Goal: Task Accomplishment & Management: Manage account settings

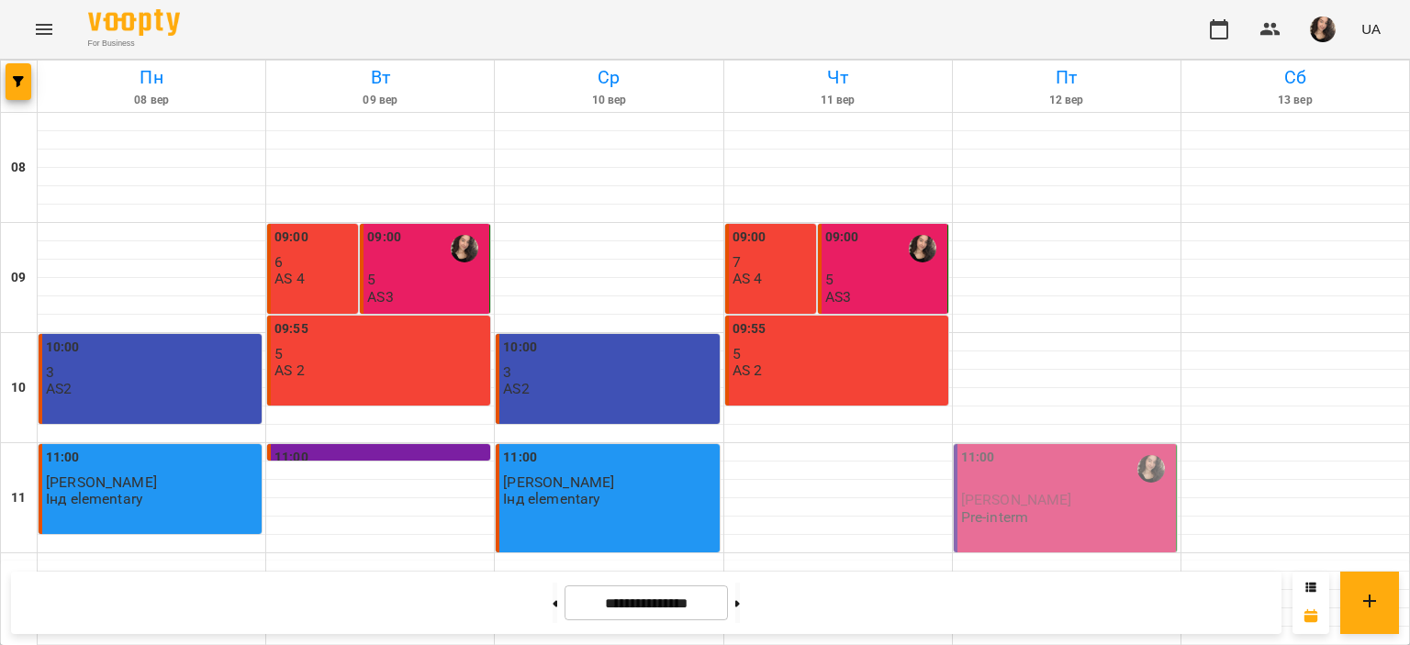
scroll to position [871, 0]
click at [41, 30] on icon "Menu" at bounding box center [44, 29] width 22 height 22
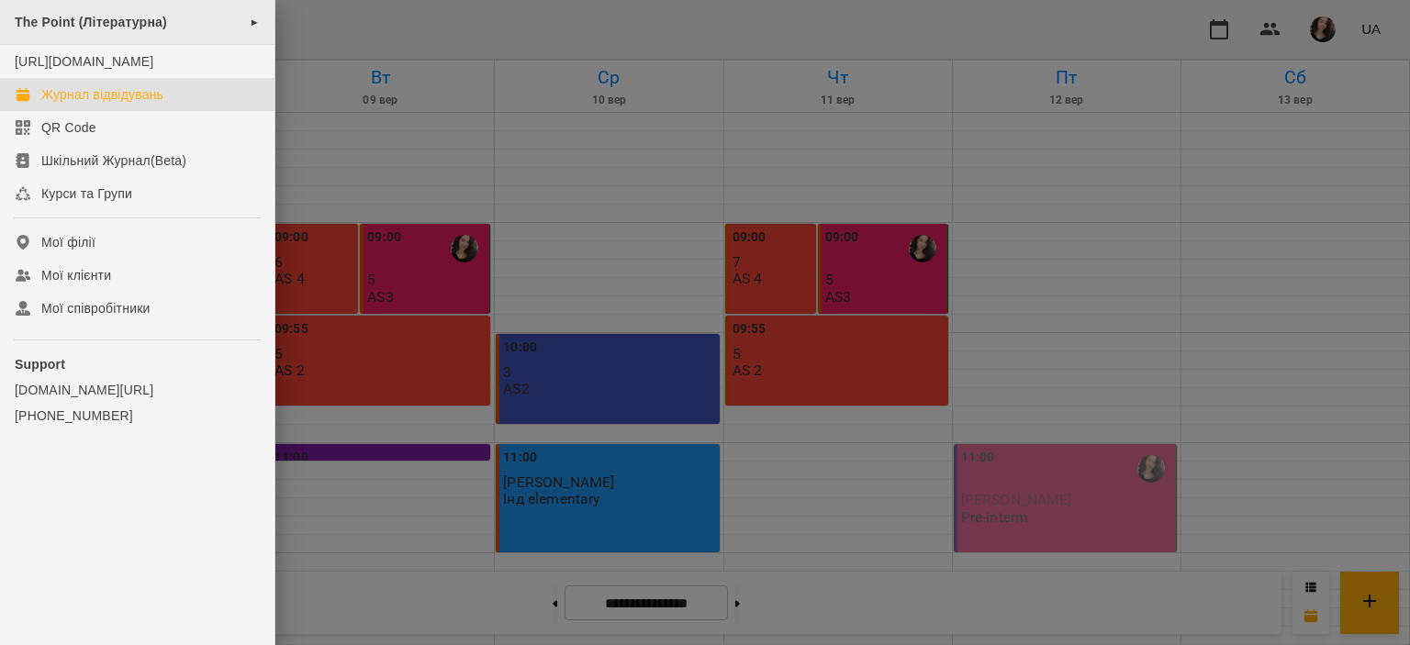
click at [95, 27] on span "The Point (Літературна)" at bounding box center [91, 22] width 152 height 15
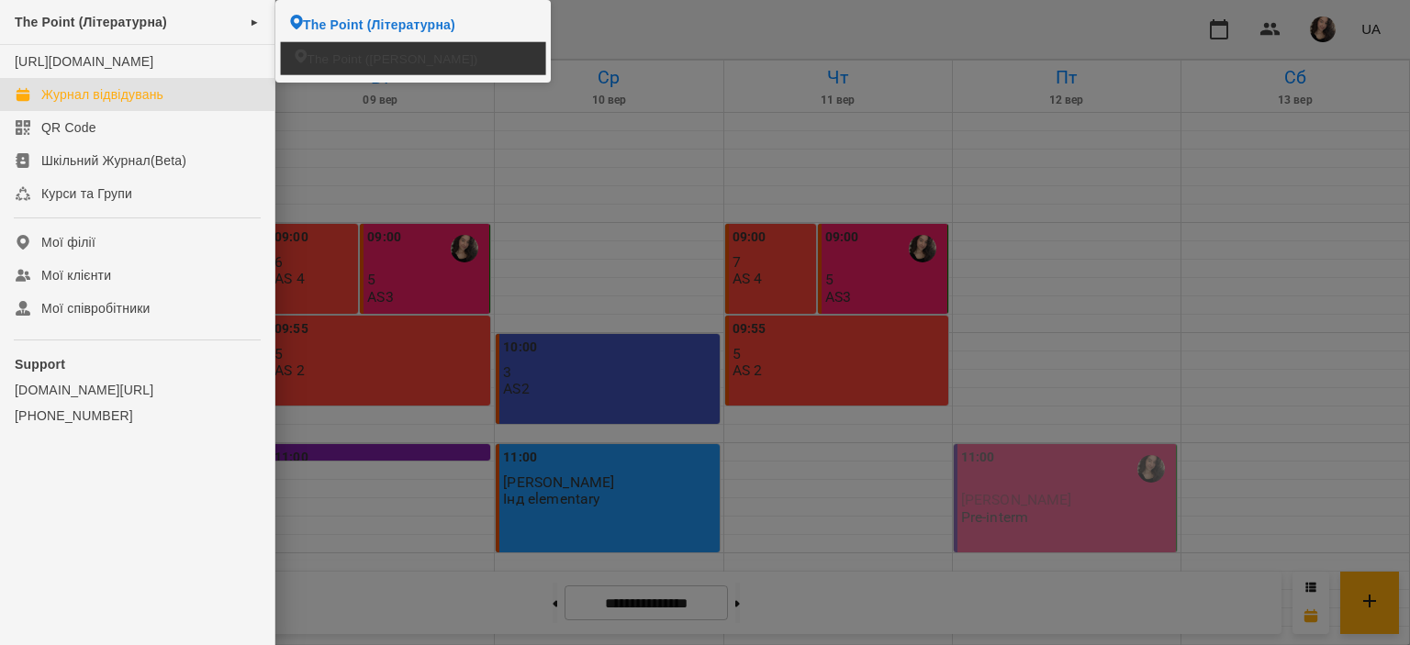
click at [341, 58] on span "The Point ([PERSON_NAME])" at bounding box center [392, 58] width 171 height 17
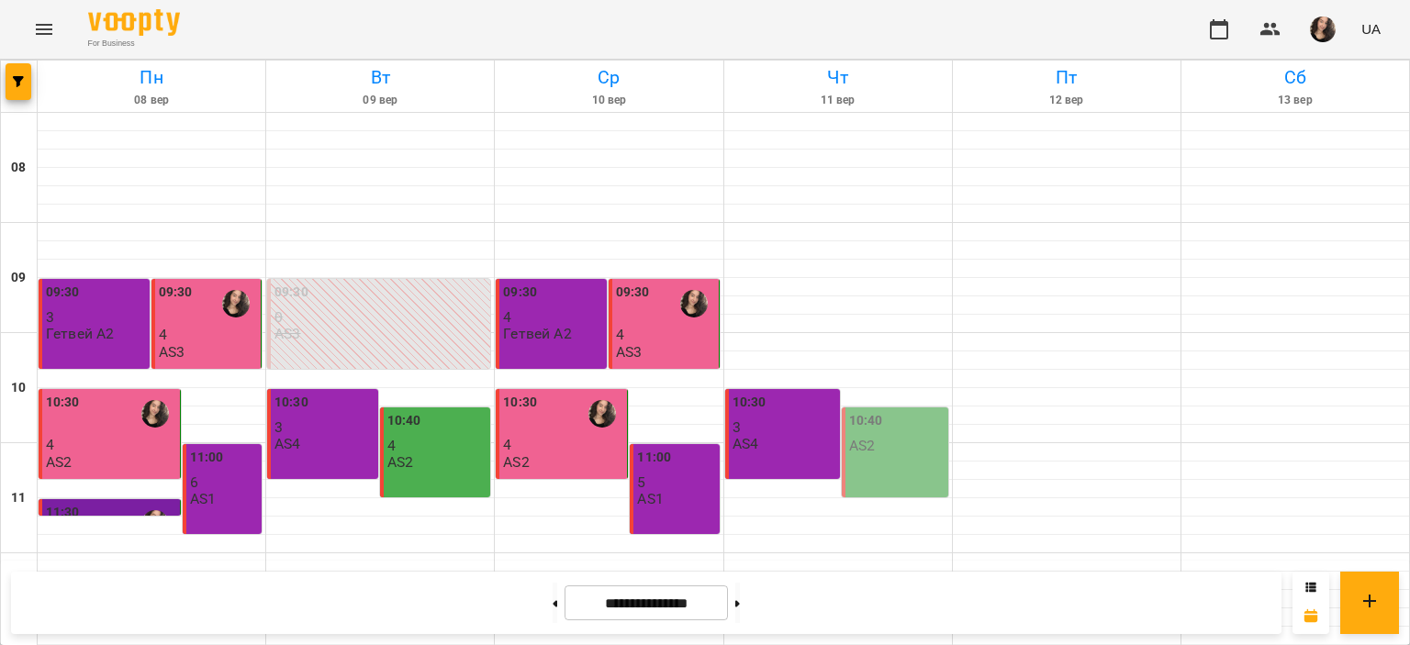
click at [727, 43] on div "For Business UA" at bounding box center [705, 29] width 1410 height 59
click at [740, 615] on button at bounding box center [737, 603] width 5 height 40
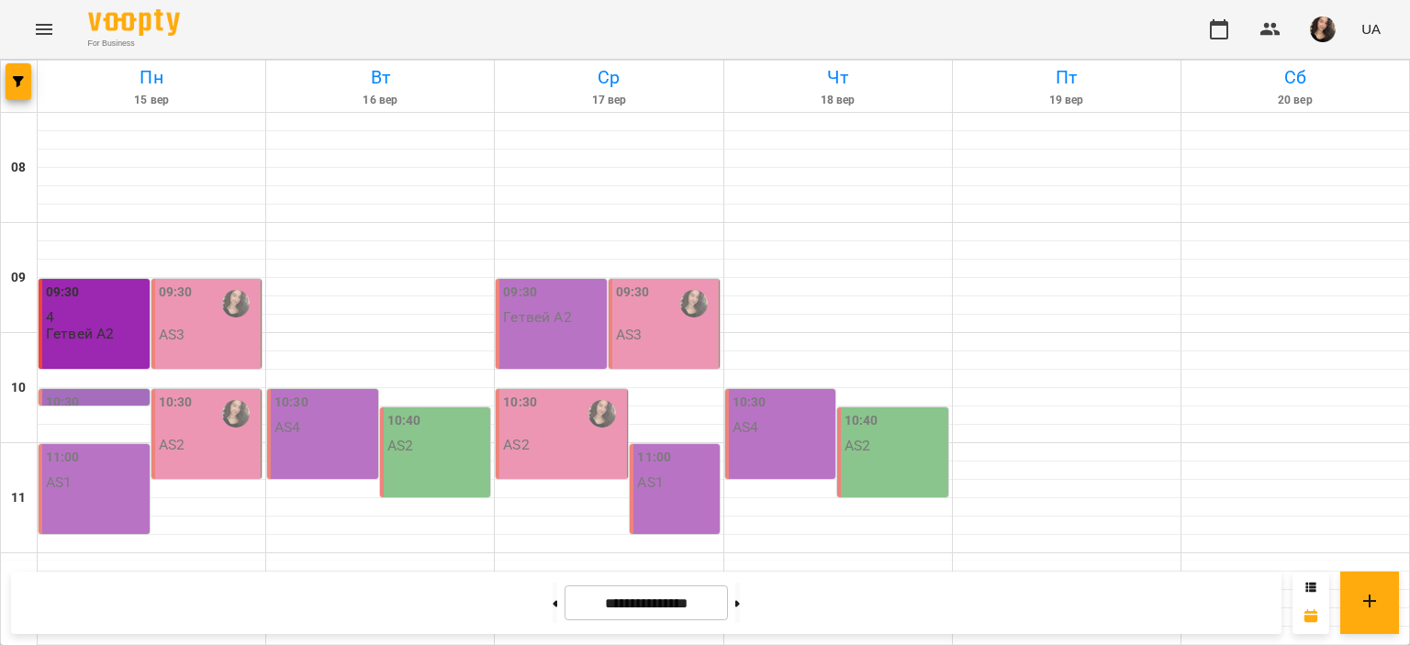
scroll to position [736, 0]
click at [552, 595] on button at bounding box center [554, 603] width 5 height 40
type input "**********"
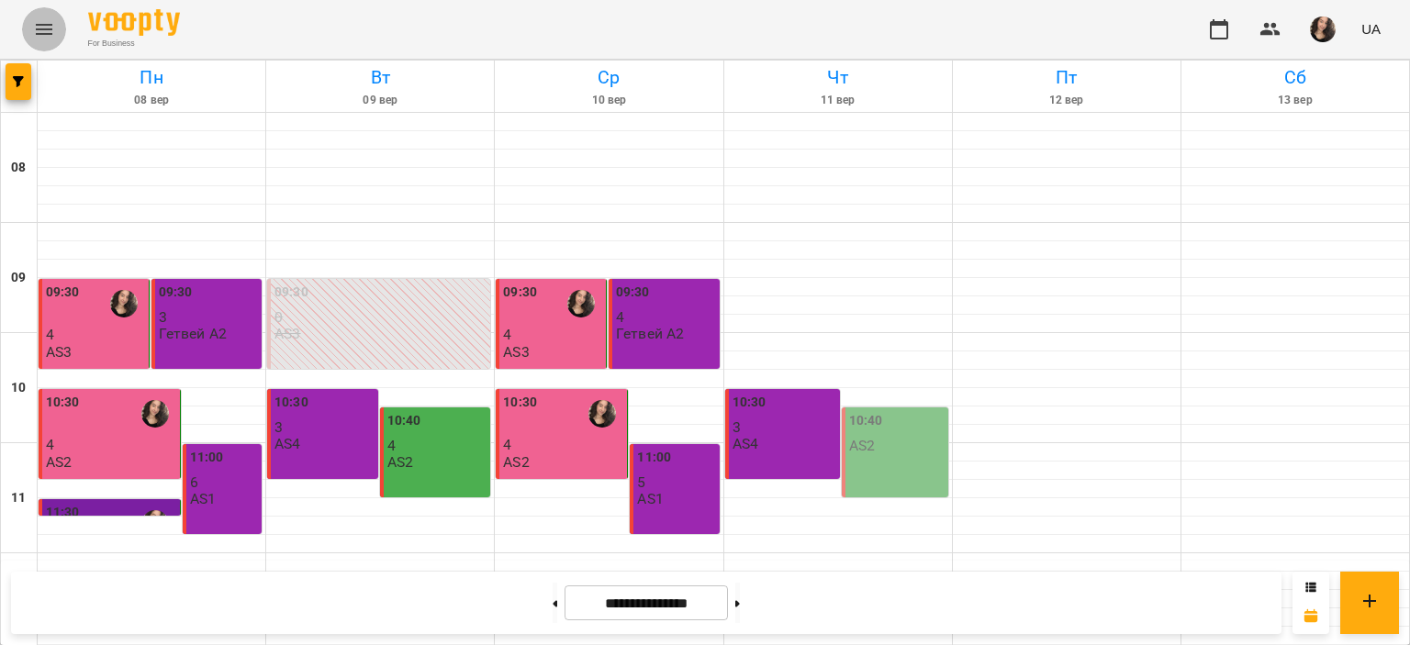
click at [45, 24] on icon "Menu" at bounding box center [44, 29] width 17 height 11
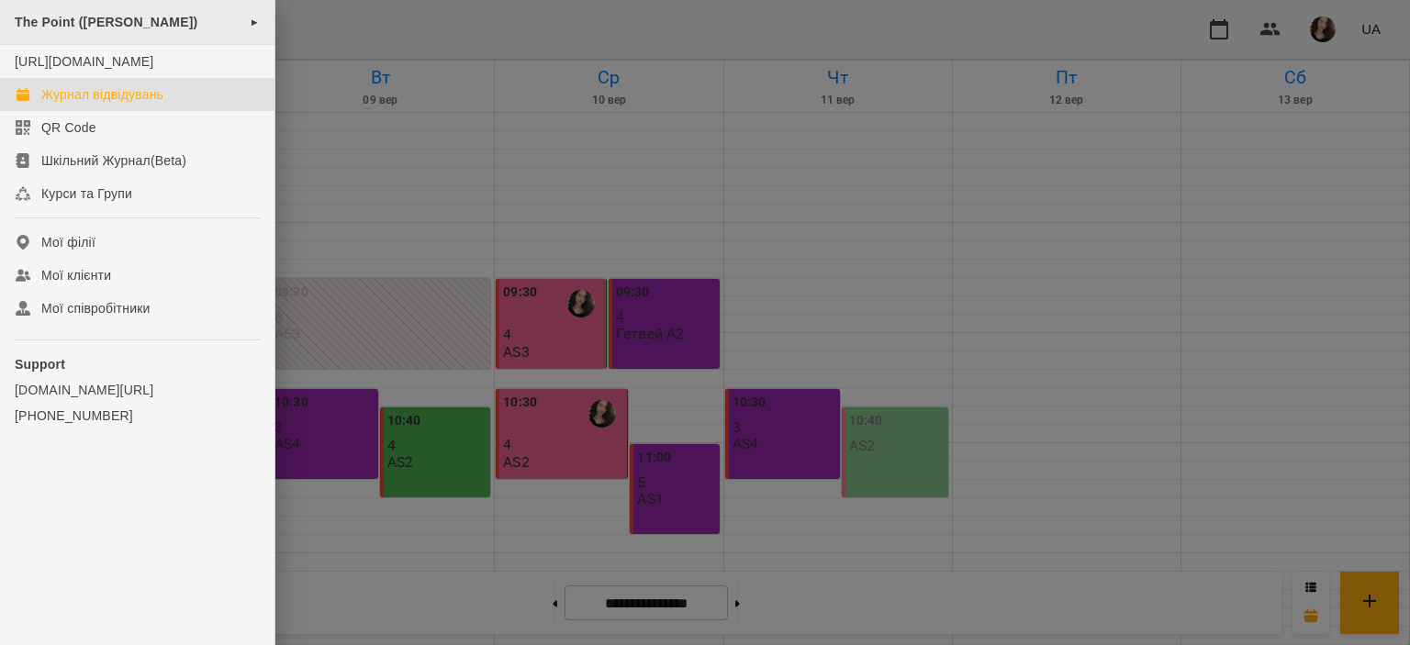
click at [151, 26] on div "The Point ([PERSON_NAME]) ►" at bounding box center [137, 22] width 274 height 45
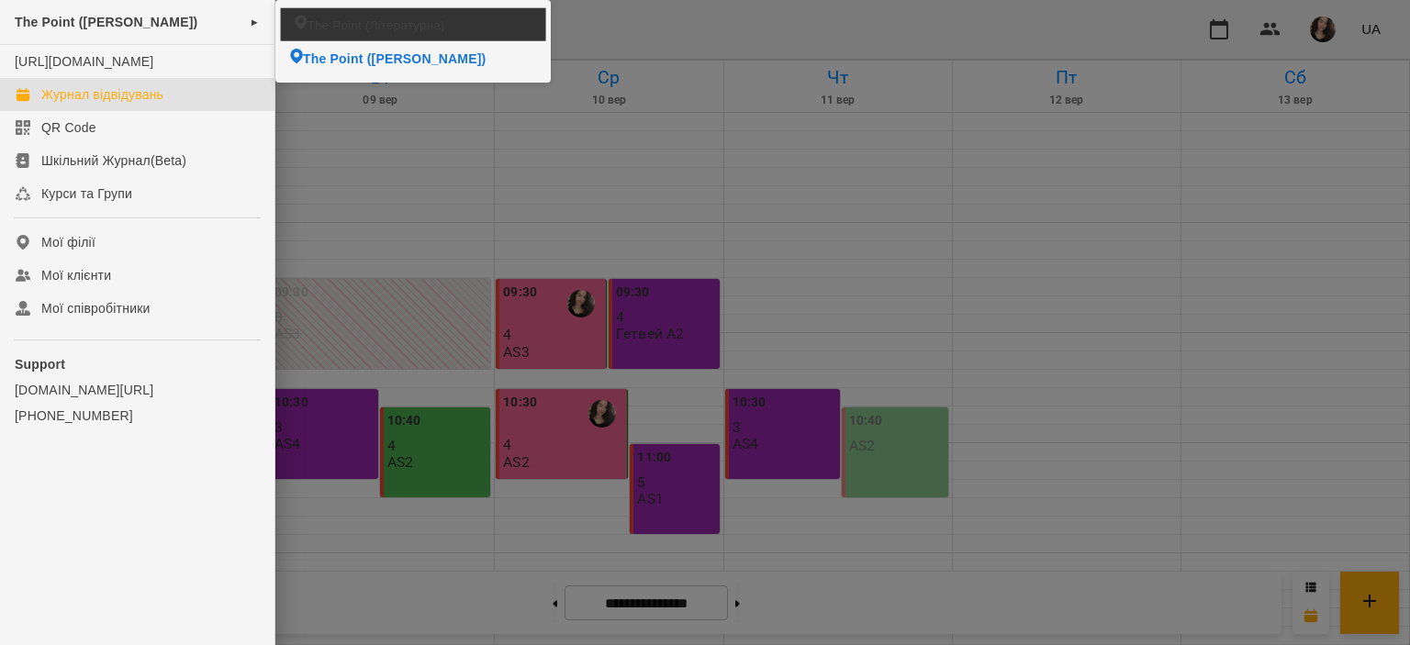
click at [348, 28] on span "The Point (Літературна)" at bounding box center [376, 24] width 138 height 17
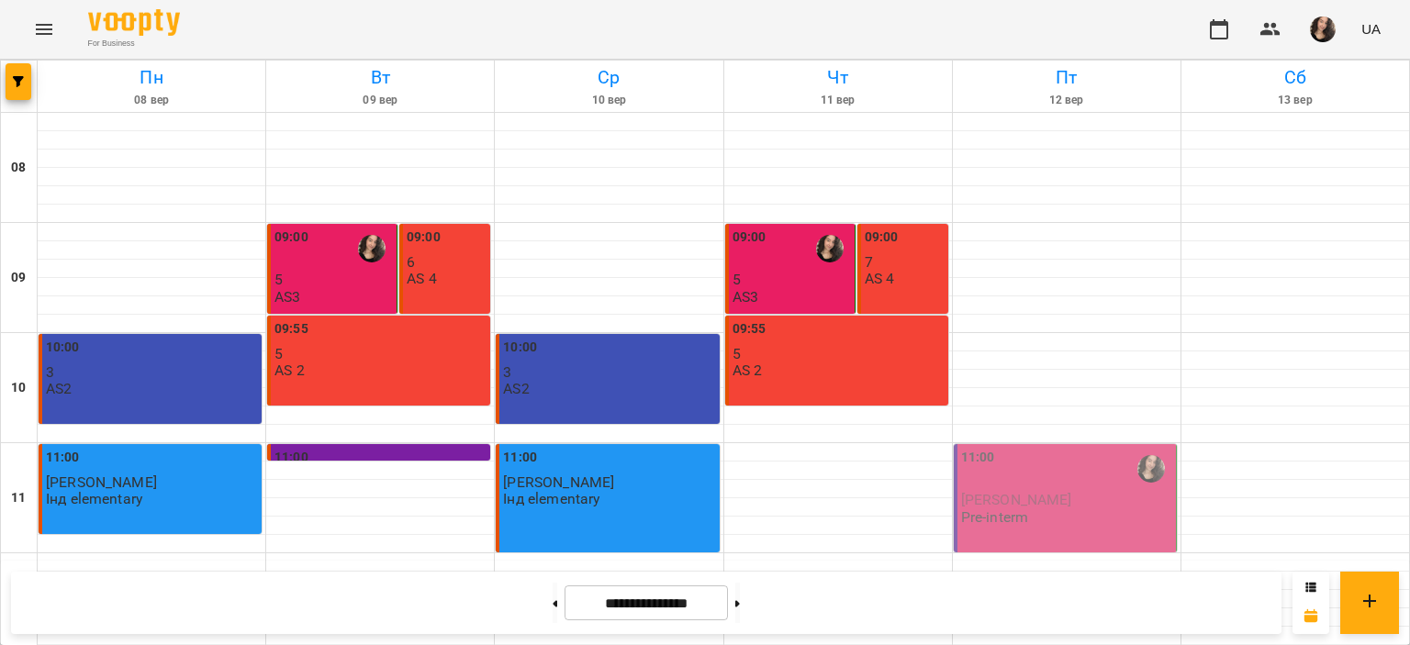
scroll to position [813, 0]
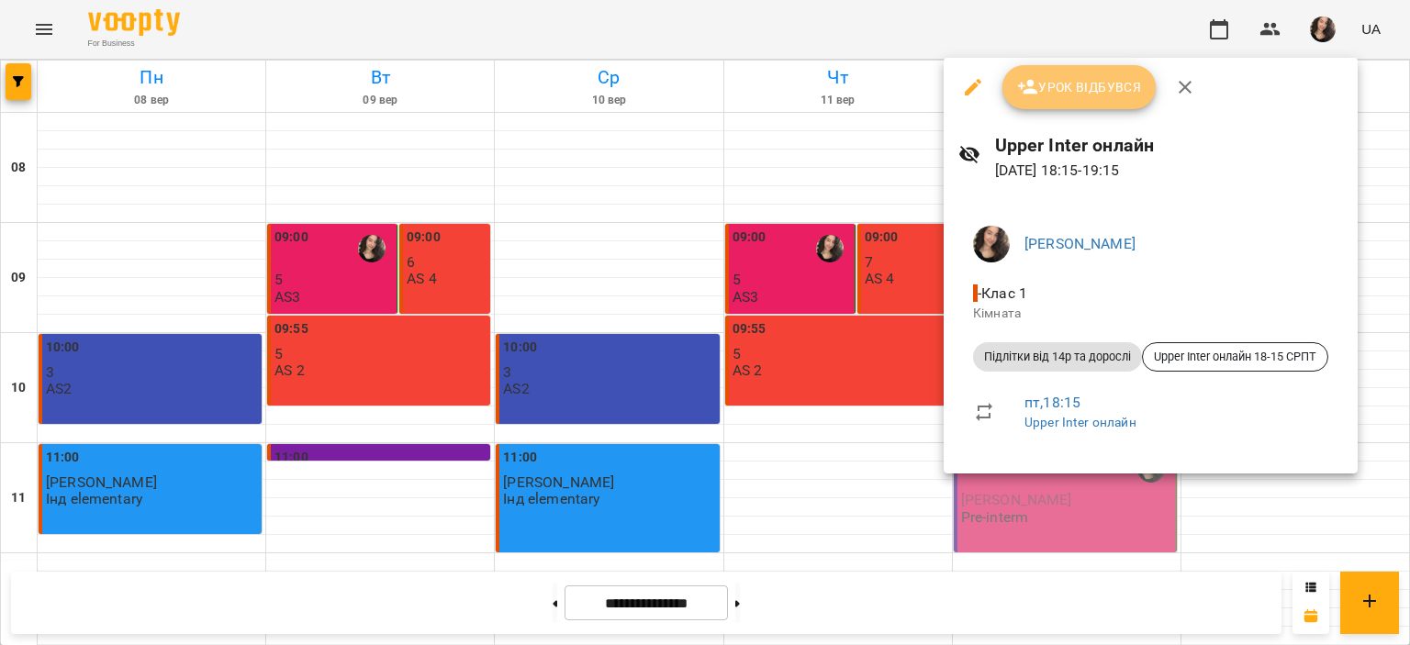
click at [1063, 92] on span "Урок відбувся" at bounding box center [1079, 87] width 125 height 22
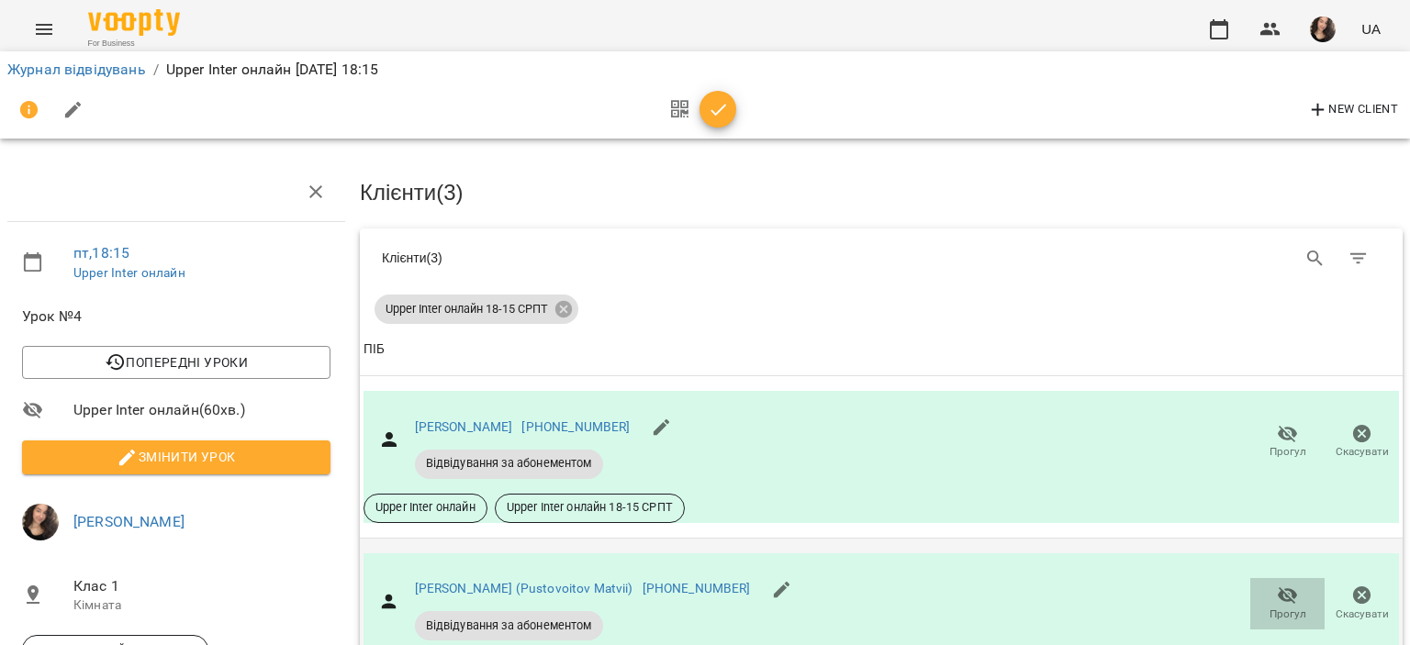
click at [1277, 601] on icon "button" at bounding box center [1288, 596] width 22 height 22
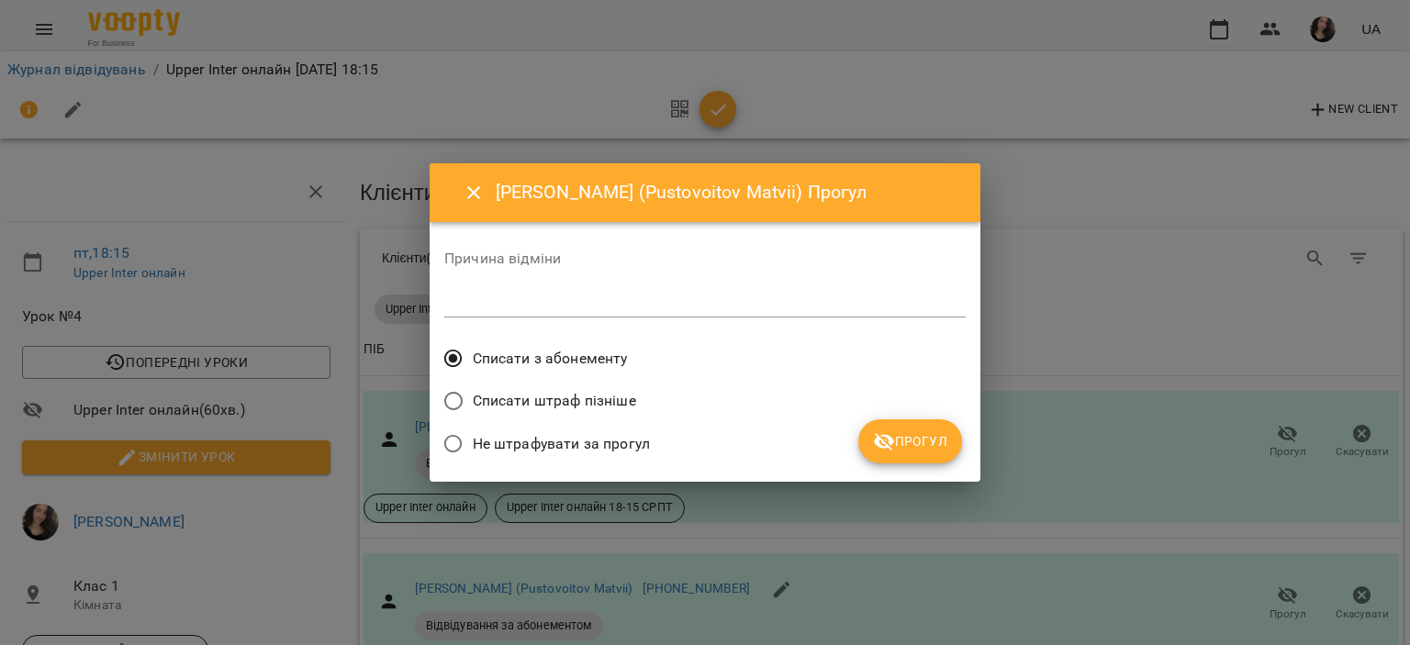
click at [651, 307] on textarea at bounding box center [704, 302] width 521 height 17
type textarea "**********"
click at [886, 442] on icon "submit" at bounding box center [884, 441] width 22 height 22
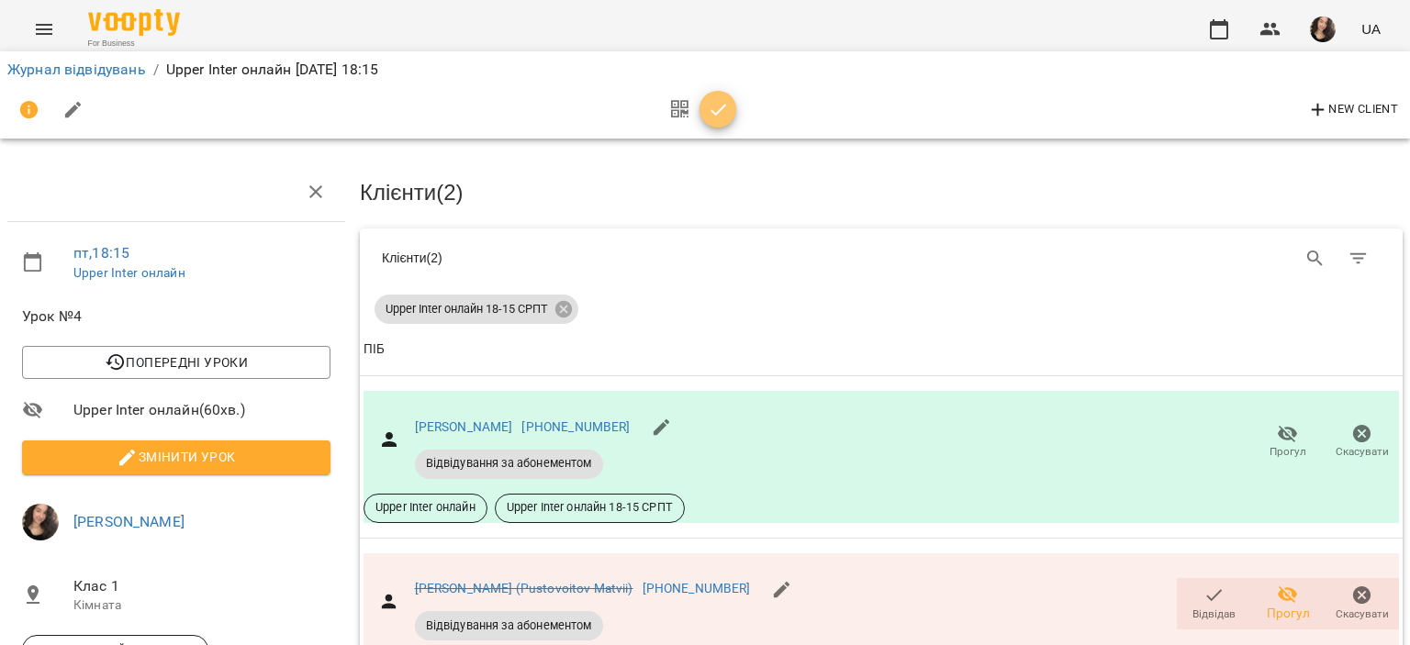
click at [719, 109] on icon "button" at bounding box center [718, 110] width 16 height 12
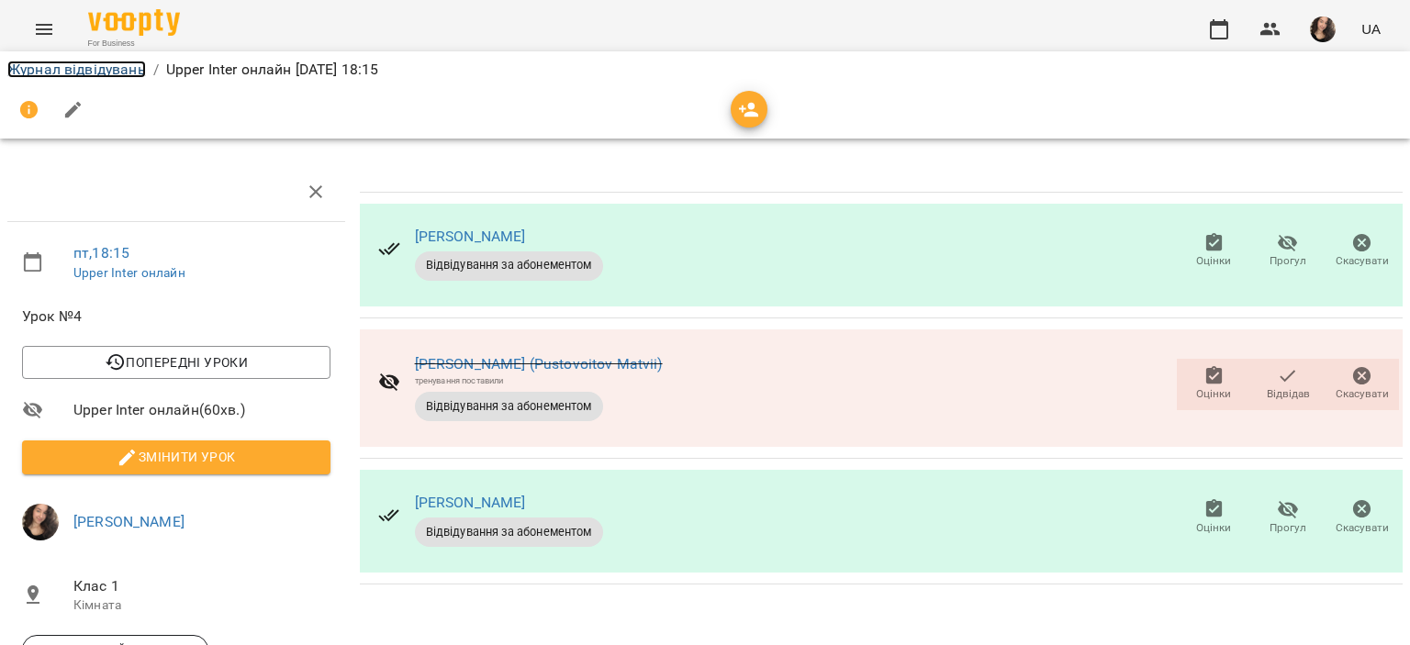
click at [136, 74] on link "Журнал відвідувань" at bounding box center [76, 69] width 139 height 17
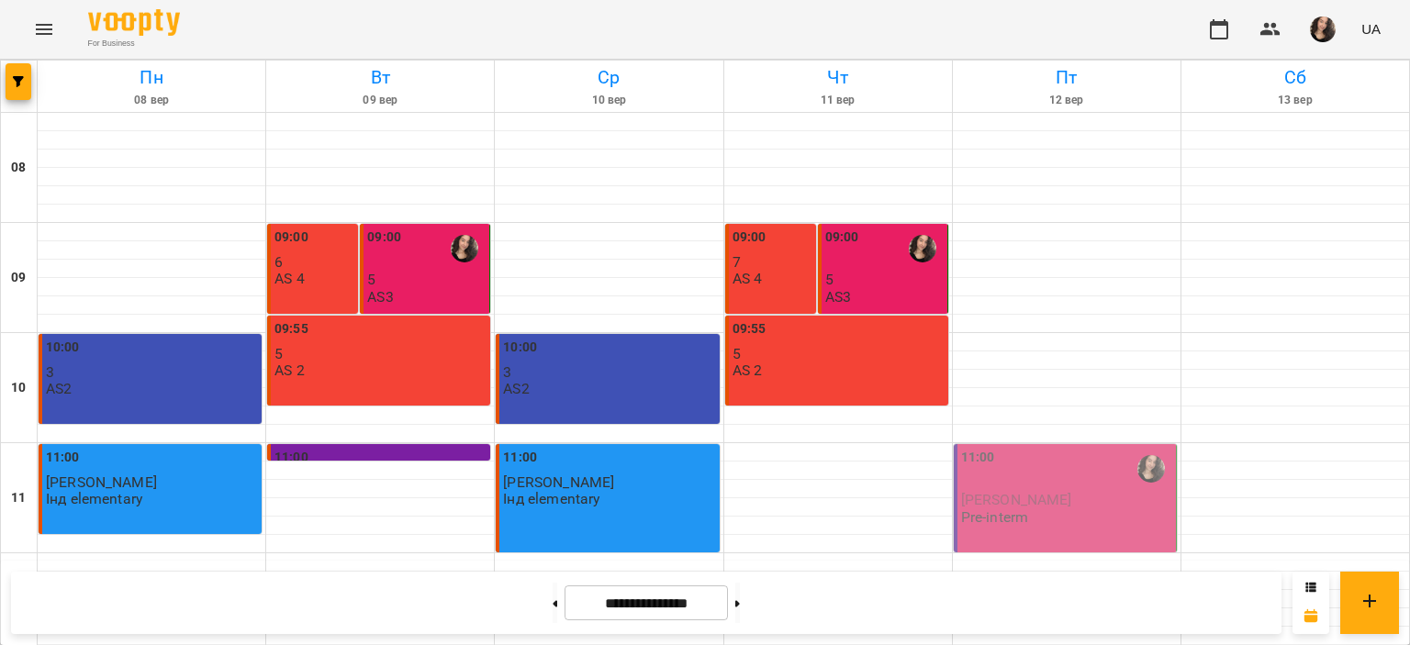
scroll to position [871, 0]
